Goal: Information Seeking & Learning: Learn about a topic

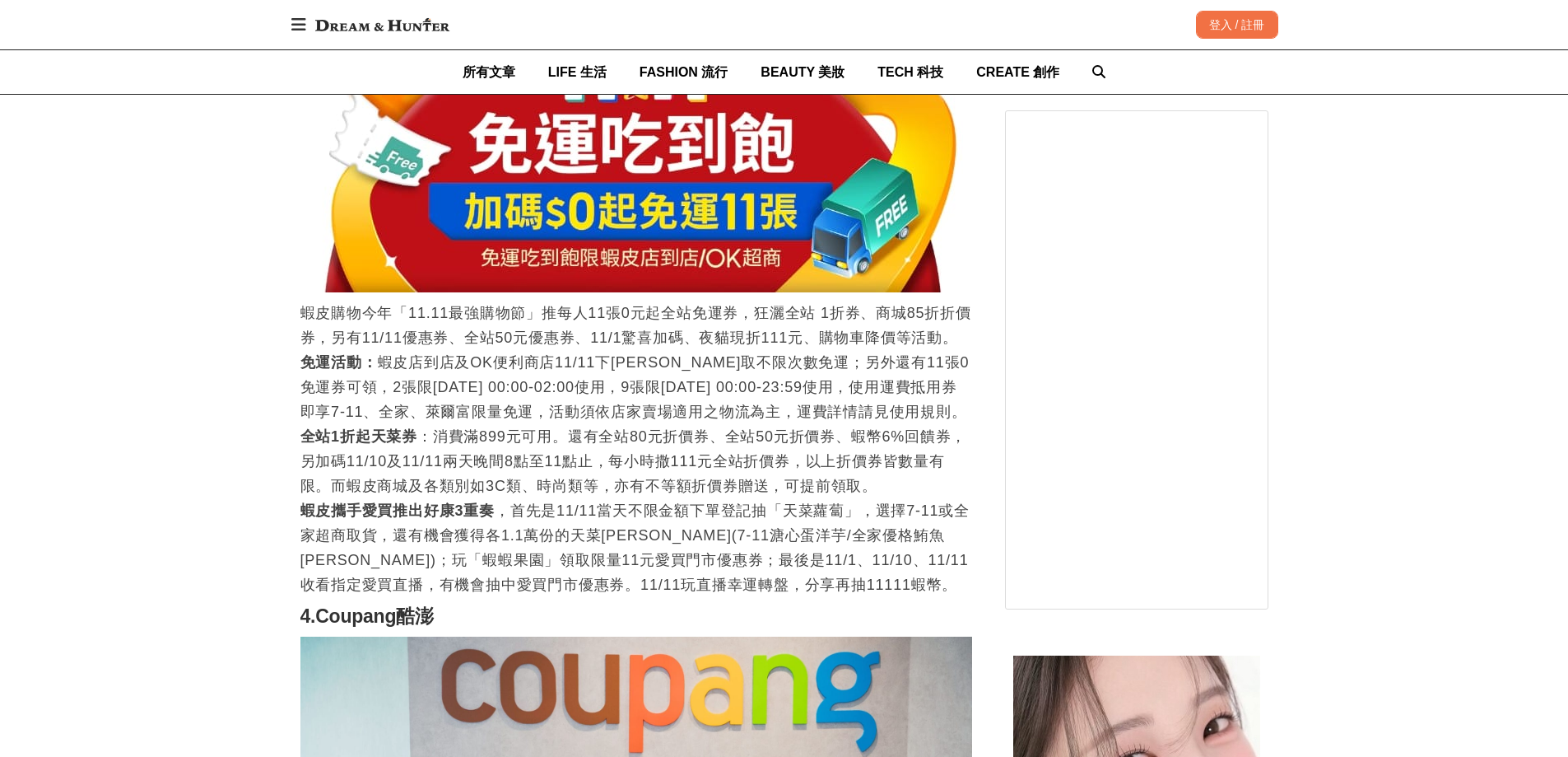
scroll to position [3293, 0]
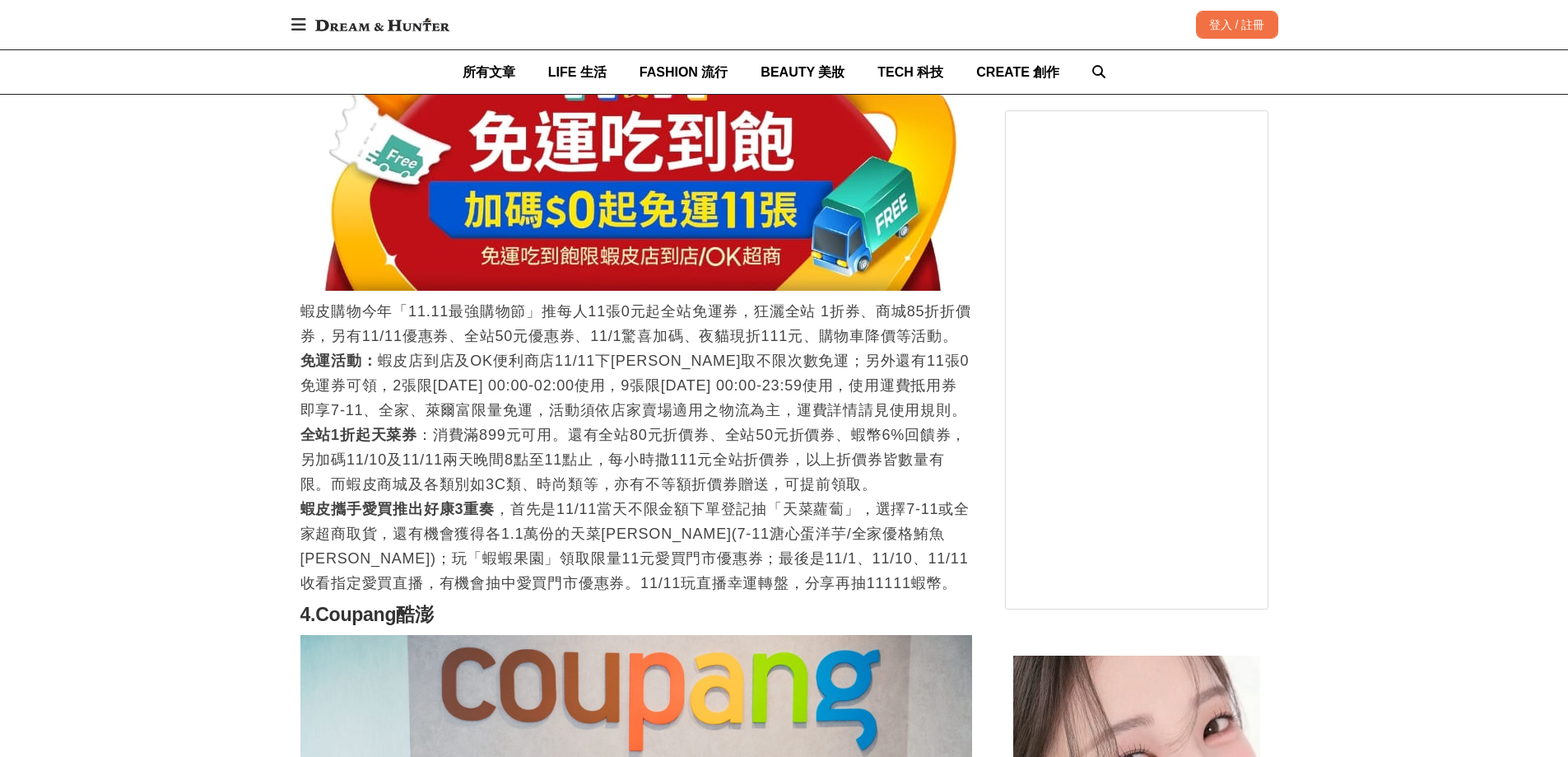
click at [691, 478] on p "蝦皮購物今年「11.11最強購物節」推每人11張0元起全站免運券，狂灑全站 1折券、商城85折折價券，另有11/11優惠券、全站50元優惠券、11/1驚喜加碼…" at bounding box center [636, 447] width 672 height 296
click at [78, 394] on div "首頁 / 最愛生活 [URL][DOMAIN_NAME] 收藏 2024雙11購物開跑！momo、pchome、蝦皮各大電商1111優惠活動一次看，現在買最划…" at bounding box center [784, 237] width 1568 height 6665
click at [64, 452] on div "首頁 / 最愛生活 https://dream.bhuntr.com/article/1111-online-shopping 收藏 2024雙11購物開跑！…" at bounding box center [784, 237] width 1568 height 6665
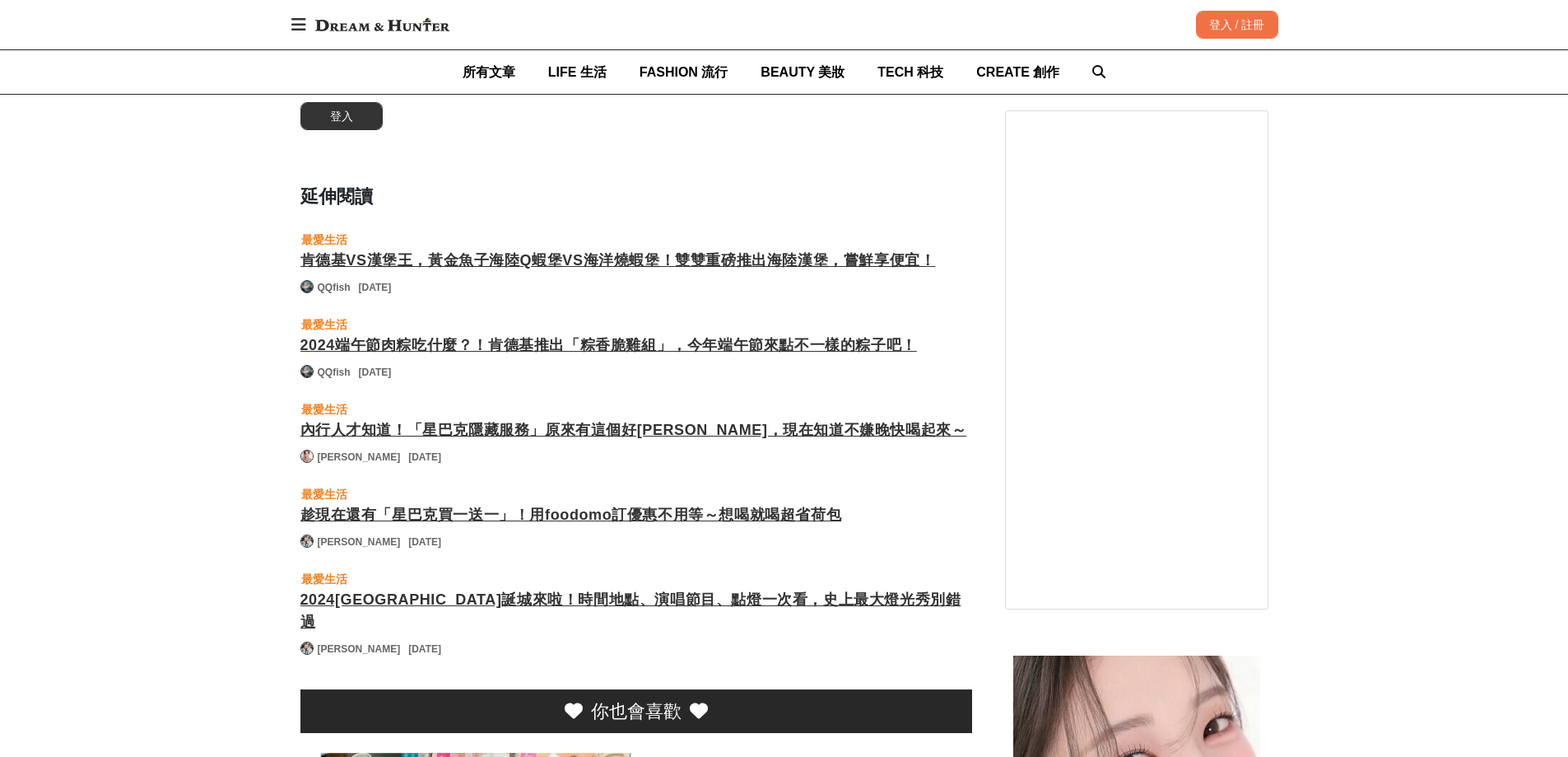
scroll to position [5434, 0]
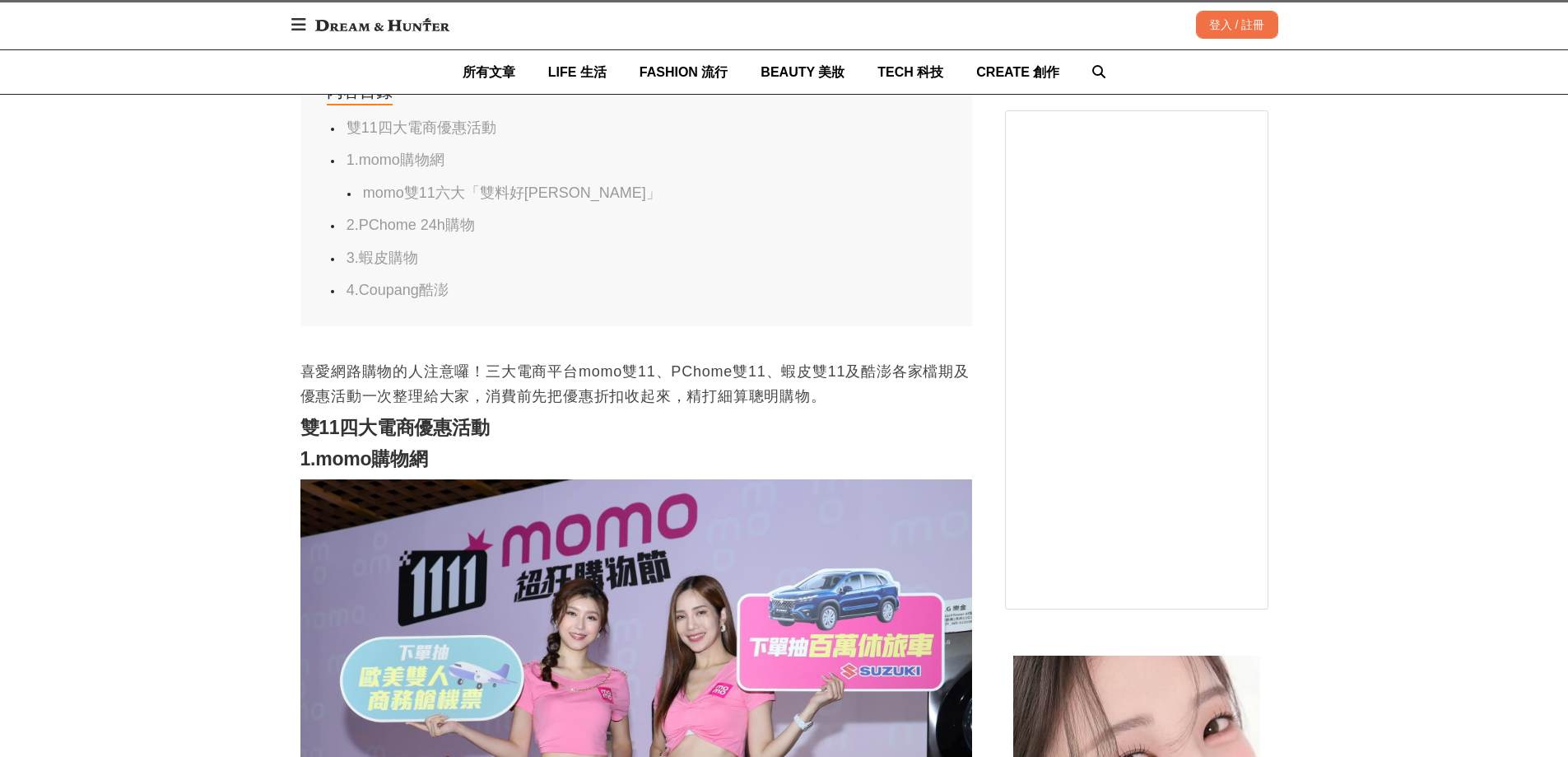
scroll to position [906, 0]
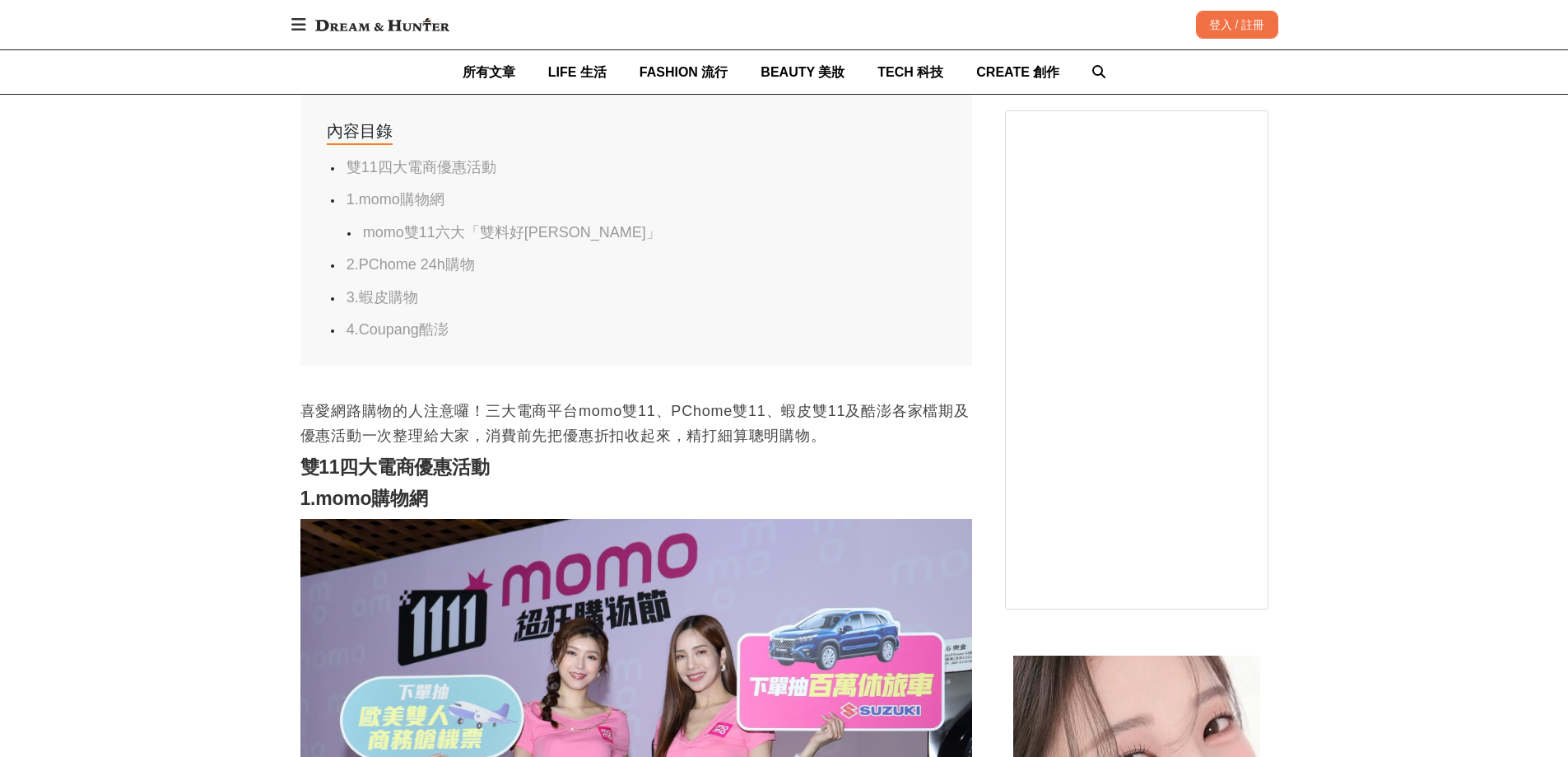
click at [423, 198] on link "1.momo購物網" at bounding box center [395, 199] width 98 height 16
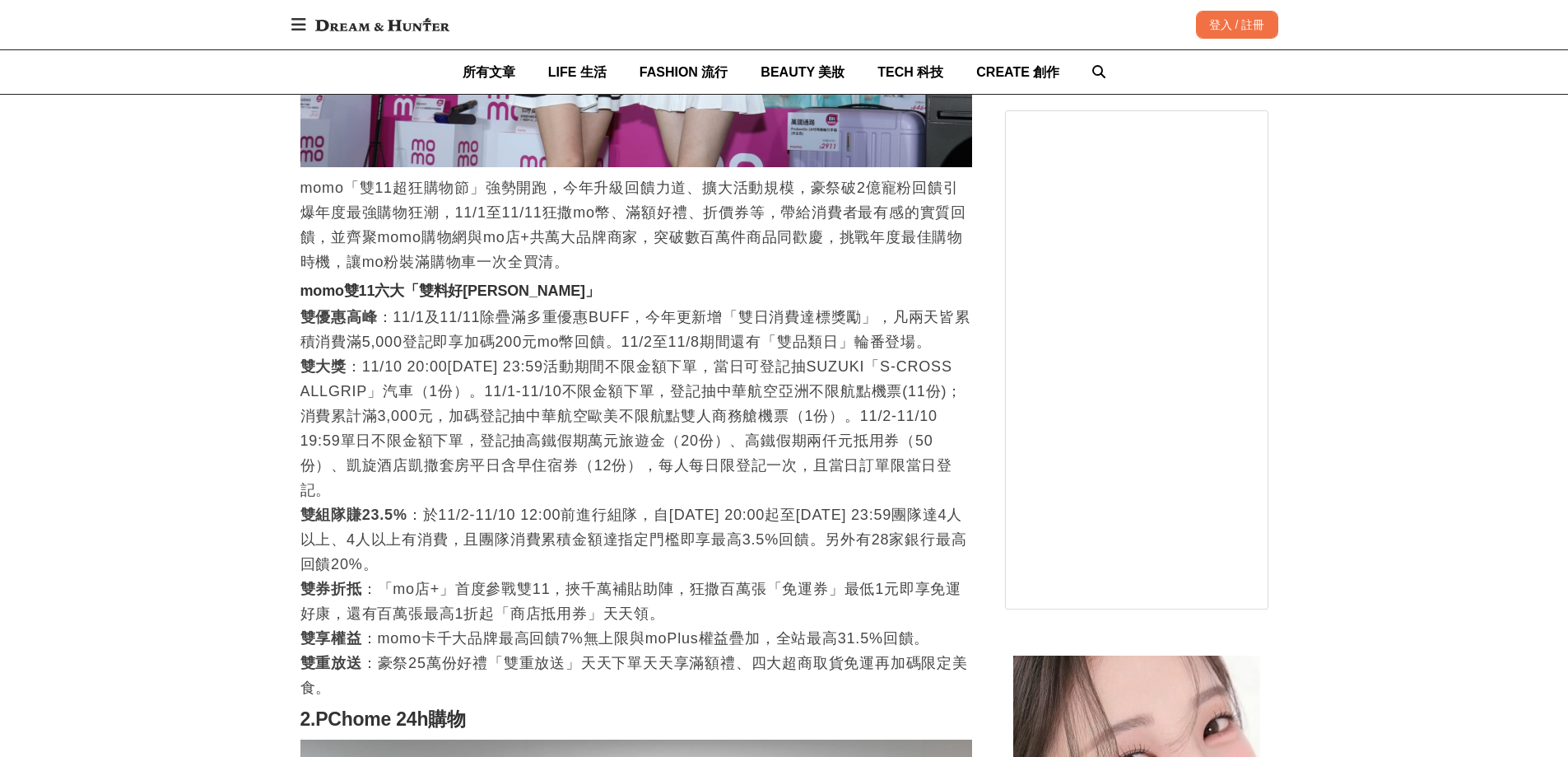
scroll to position [1707, 0]
